Goal: Information Seeking & Learning: Learn about a topic

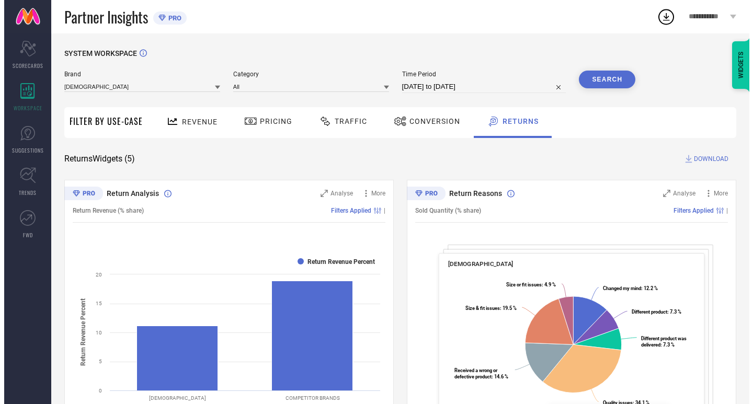
scroll to position [349, 0]
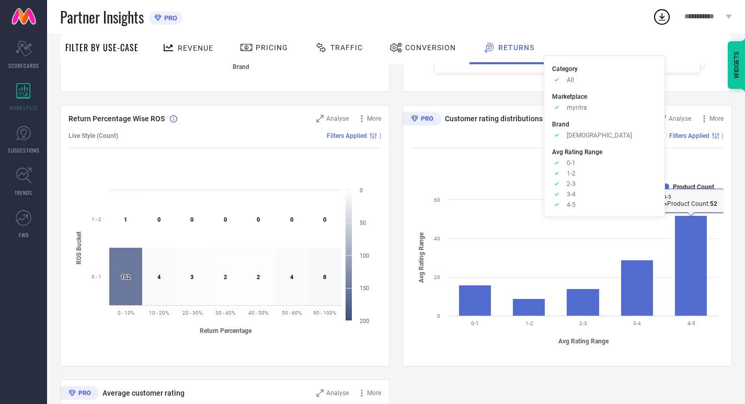
click at [666, 120] on icon at bounding box center [662, 118] width 7 height 7
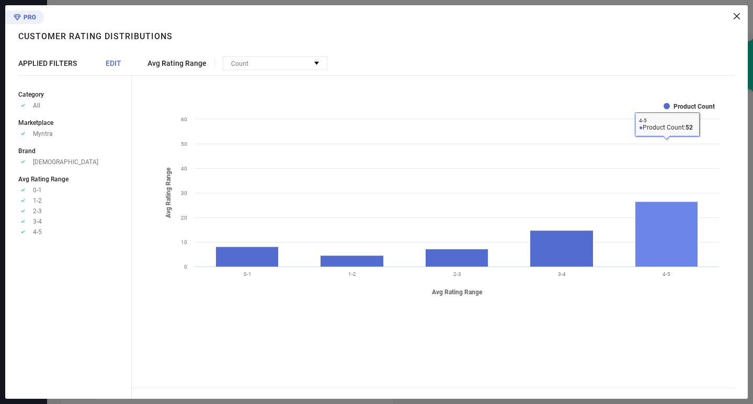
click at [667, 254] on rect at bounding box center [666, 234] width 63 height 65
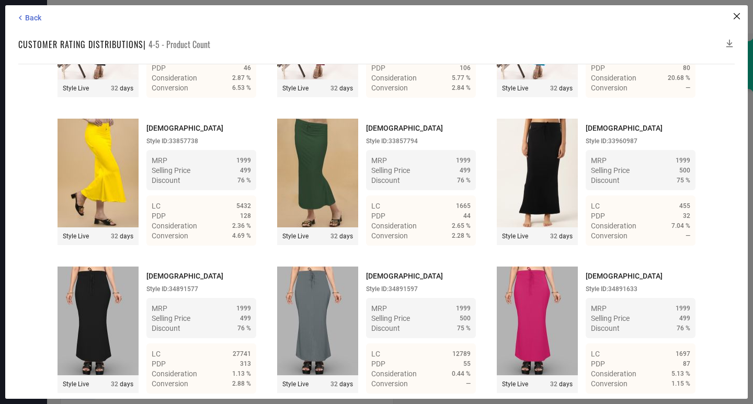
scroll to position [3482, 0]
click at [21, 23] on div "Back Customer rating distributions | 4-5 - Product Count Time Duration: MRP : H…" at bounding box center [376, 202] width 742 height 394
click at [29, 15] on span "Back" at bounding box center [33, 18] width 16 height 8
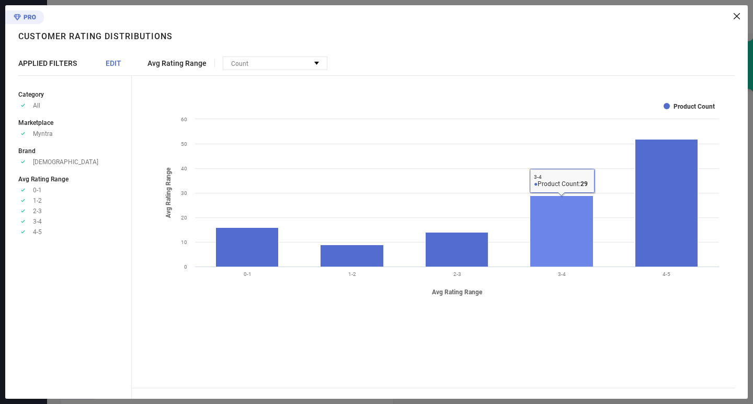
click at [561, 237] on rect at bounding box center [561, 231] width 63 height 71
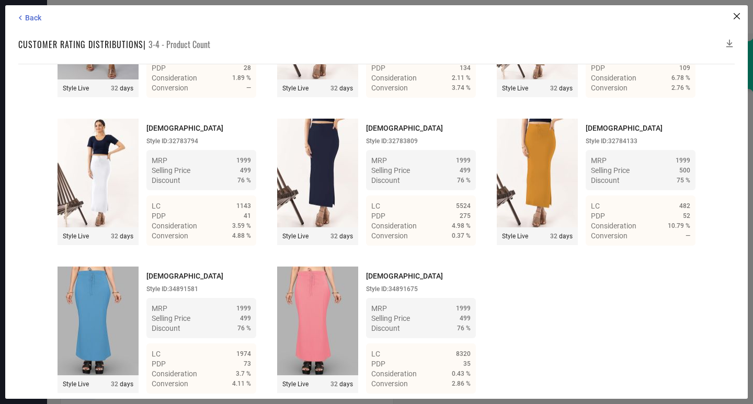
scroll to position [1480, 0]
click at [38, 14] on span "Back" at bounding box center [33, 18] width 16 height 8
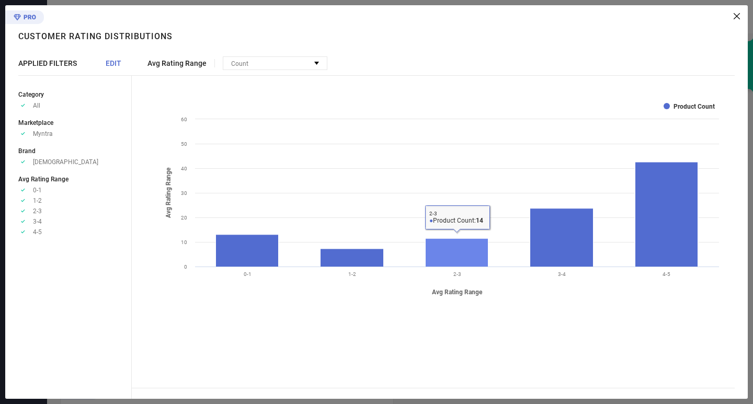
click at [475, 244] on rect at bounding box center [456, 252] width 63 height 28
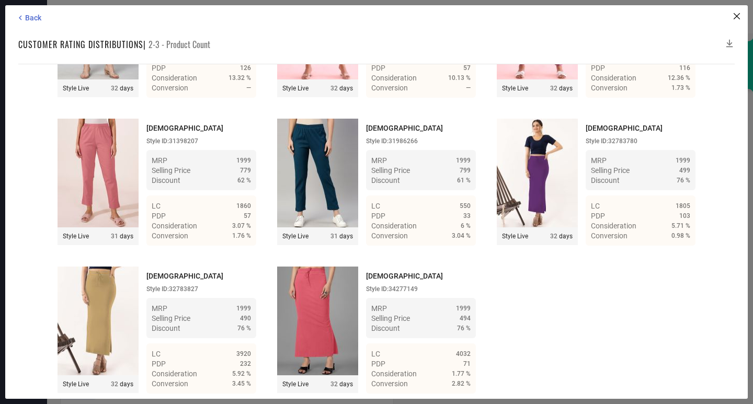
scroll to position [734, 0]
click at [28, 19] on span "Back" at bounding box center [33, 18] width 16 height 8
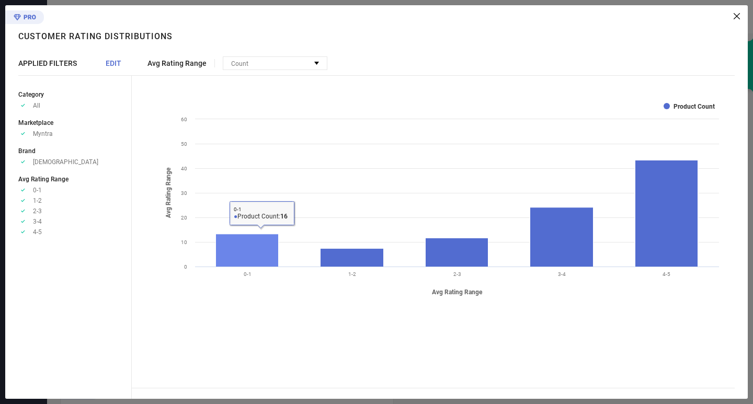
click at [253, 255] on rect at bounding box center [247, 250] width 63 height 33
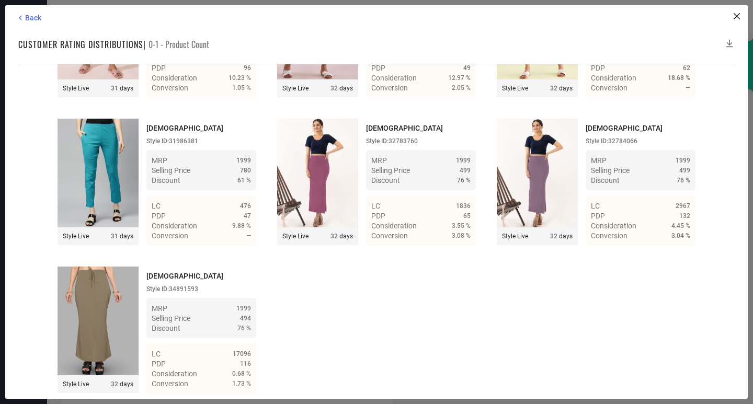
scroll to position [882, 0]
